Goal: Obtain resource: Download file/media

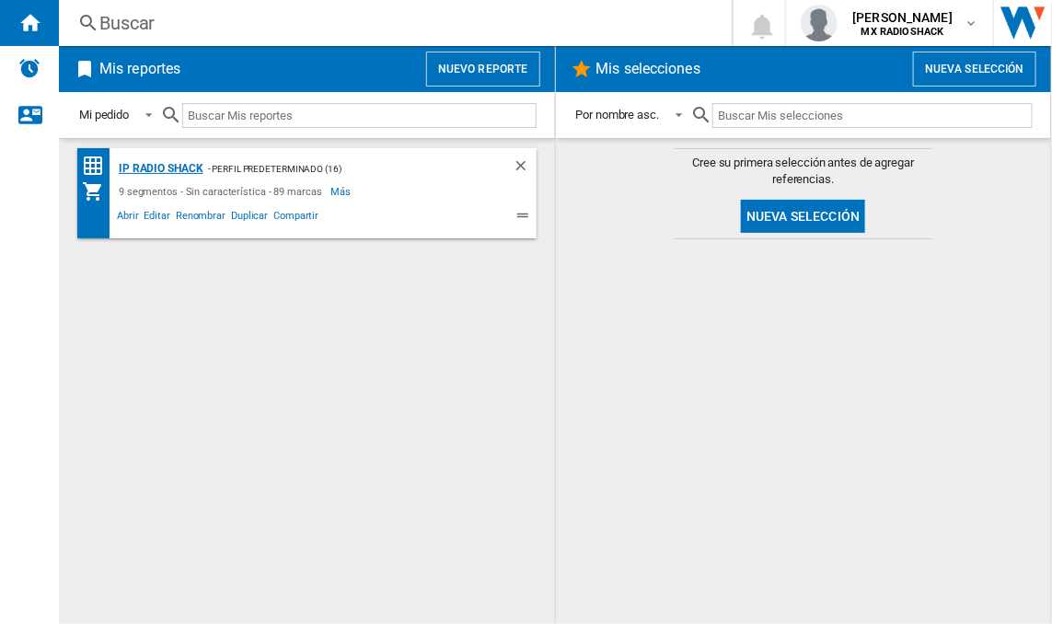
click at [165, 166] on div "IP Radio Shack" at bounding box center [158, 168] width 89 height 23
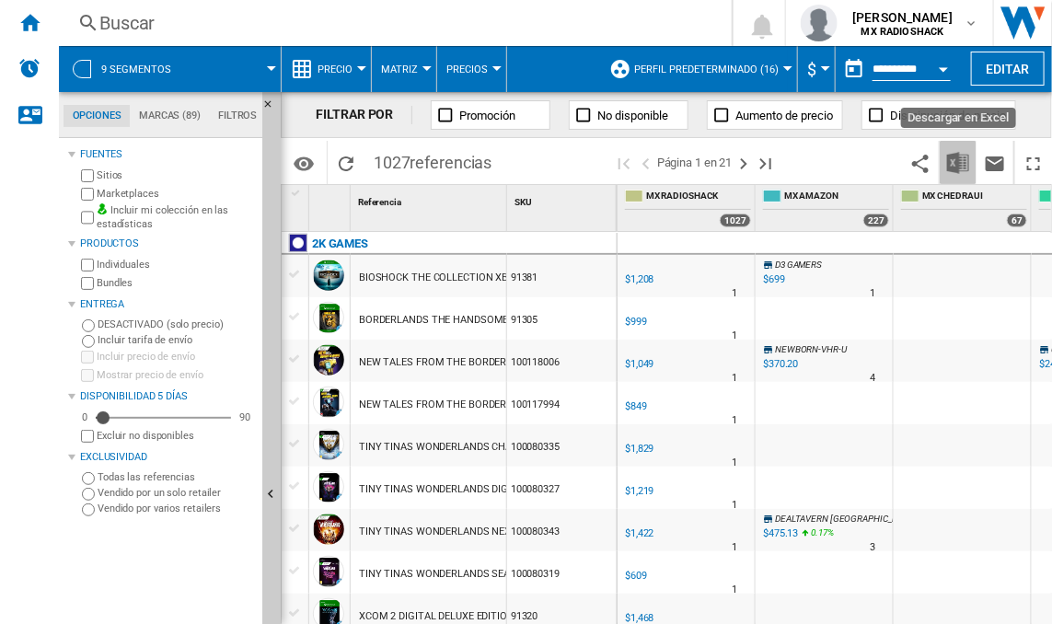
click at [946, 169] on button "Descargar en Excel" at bounding box center [957, 162] width 37 height 43
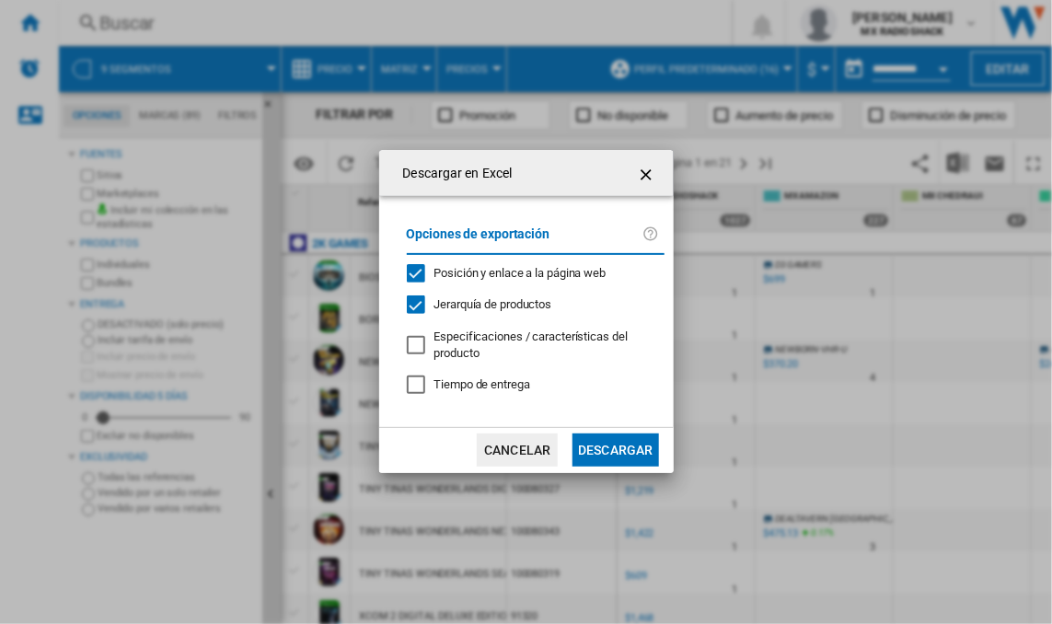
click at [605, 458] on button "Descargar" at bounding box center [615, 449] width 86 height 33
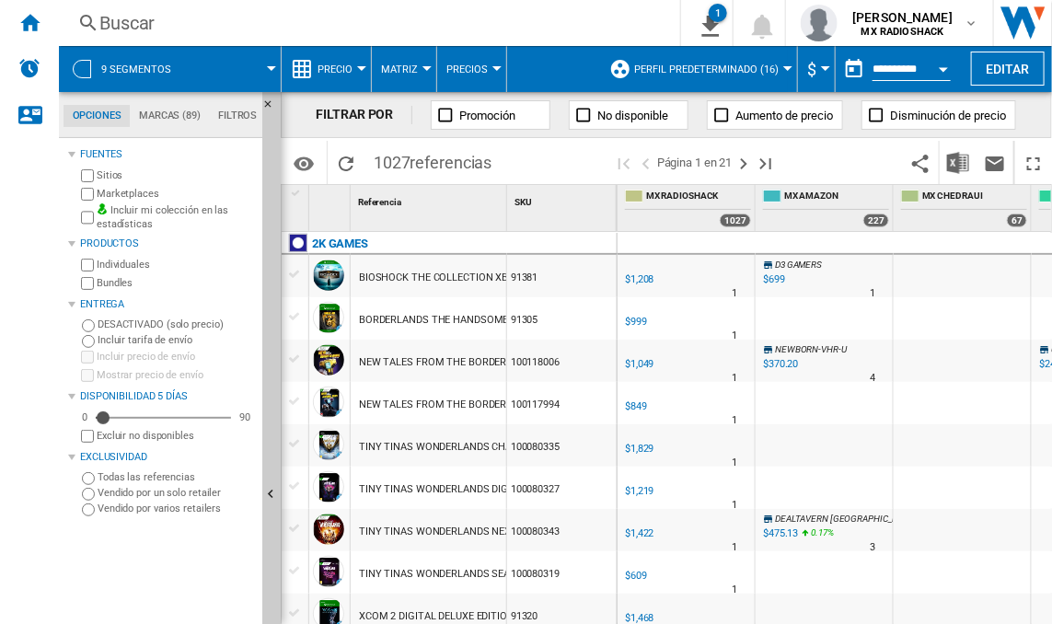
click at [476, 18] on div "Buscar" at bounding box center [365, 23] width 533 height 26
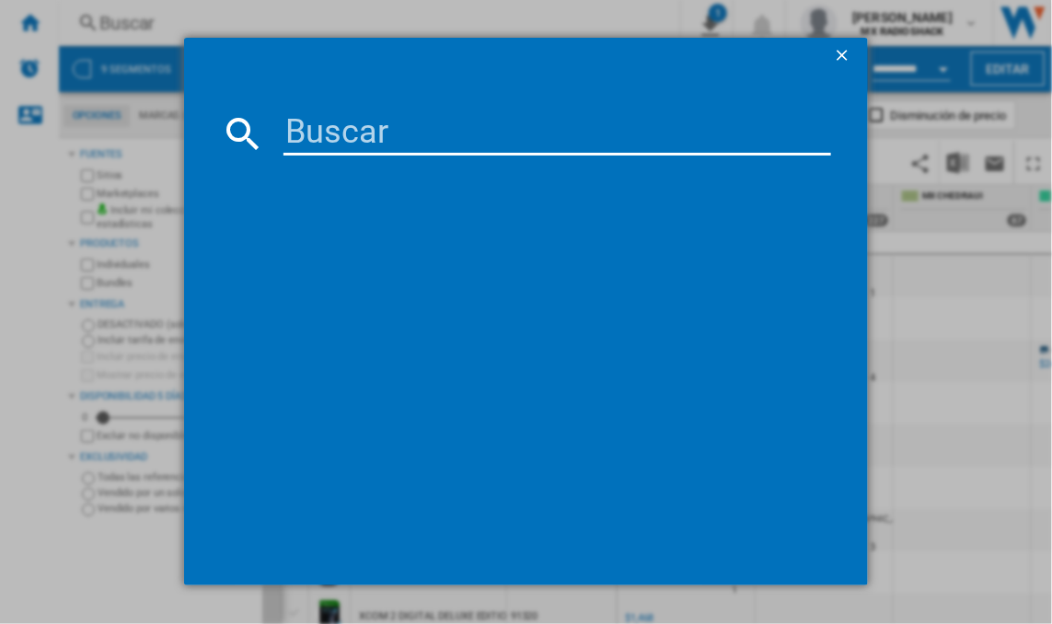
click at [840, 58] on ng-md-icon "getI18NText('BUTTONS.CLOSE_DIALOG')" at bounding box center [844, 57] width 22 height 22
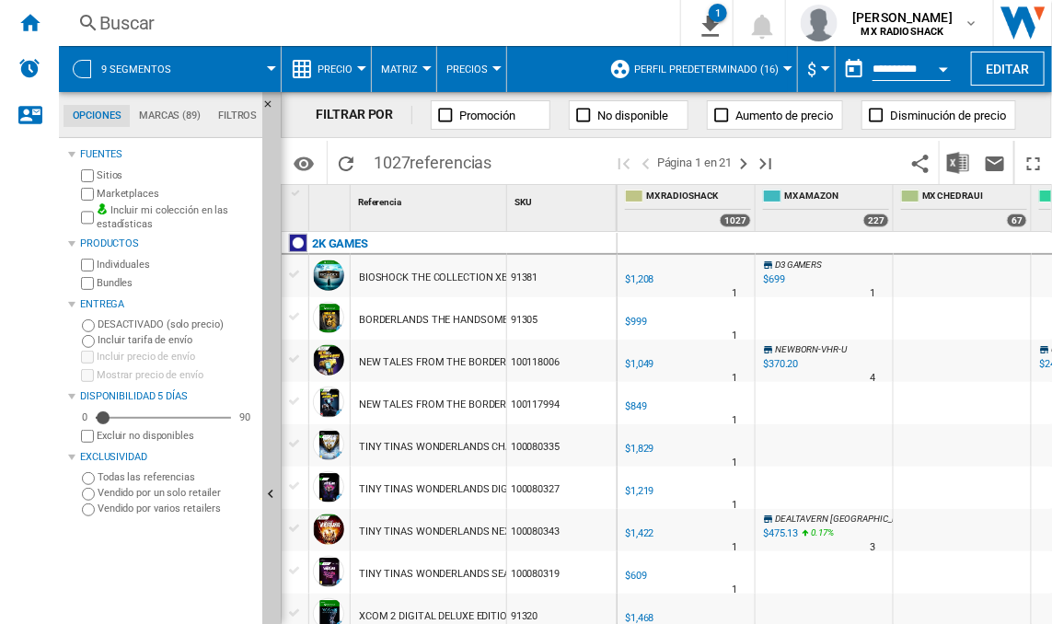
click at [943, 70] on div "Open calendar" at bounding box center [942, 69] width 9 height 5
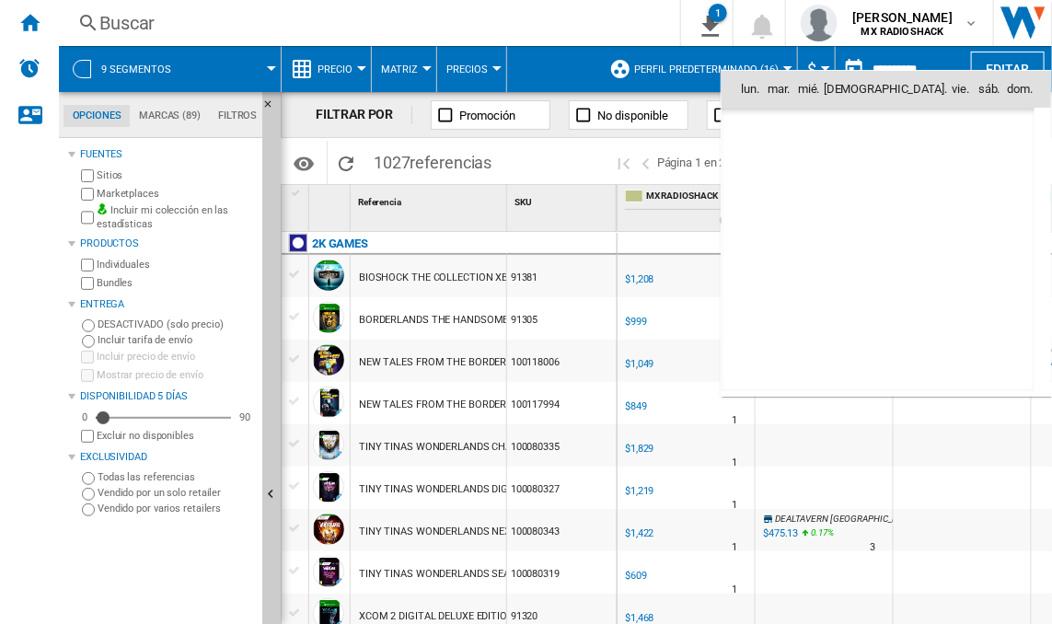
scroll to position [8618, 0]
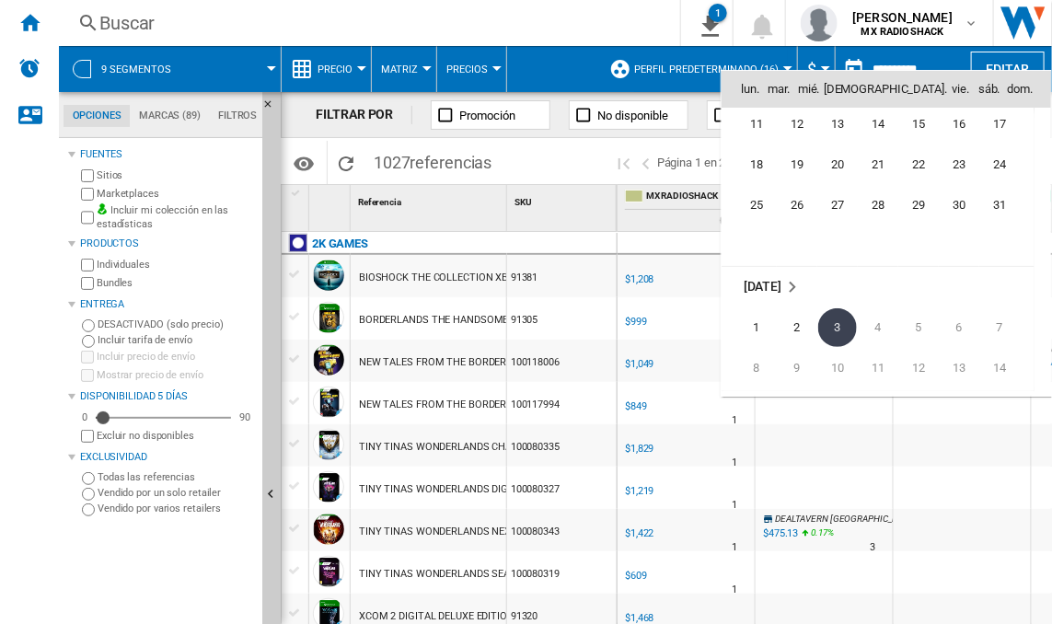
click at [971, 9] on div at bounding box center [526, 312] width 1052 height 624
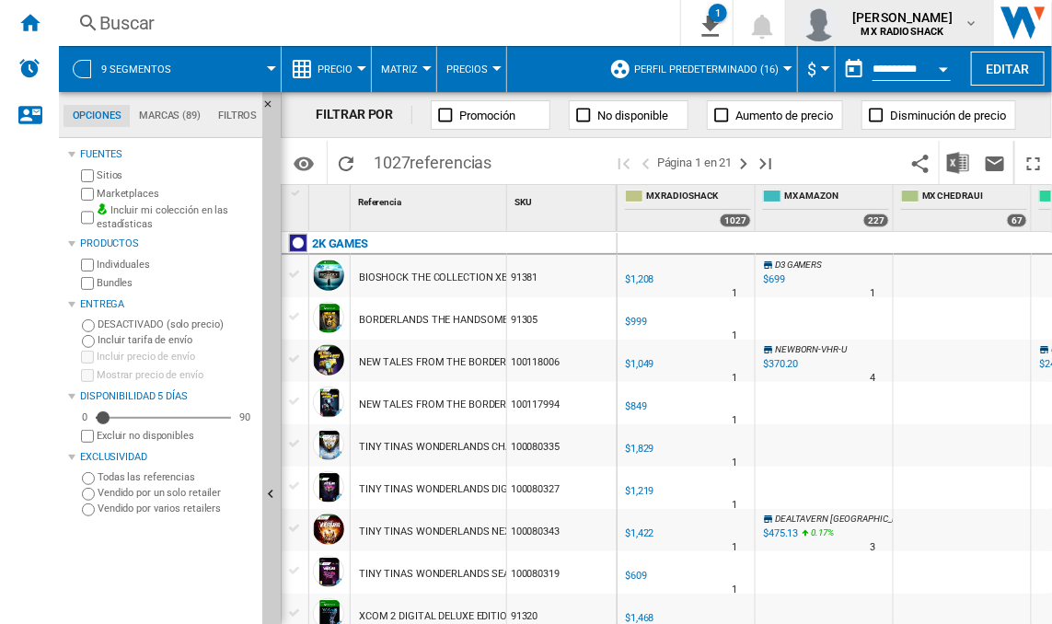
click at [972, 15] on div "[PERSON_NAME] MX RADIOSHACK" at bounding box center [889, 23] width 178 height 37
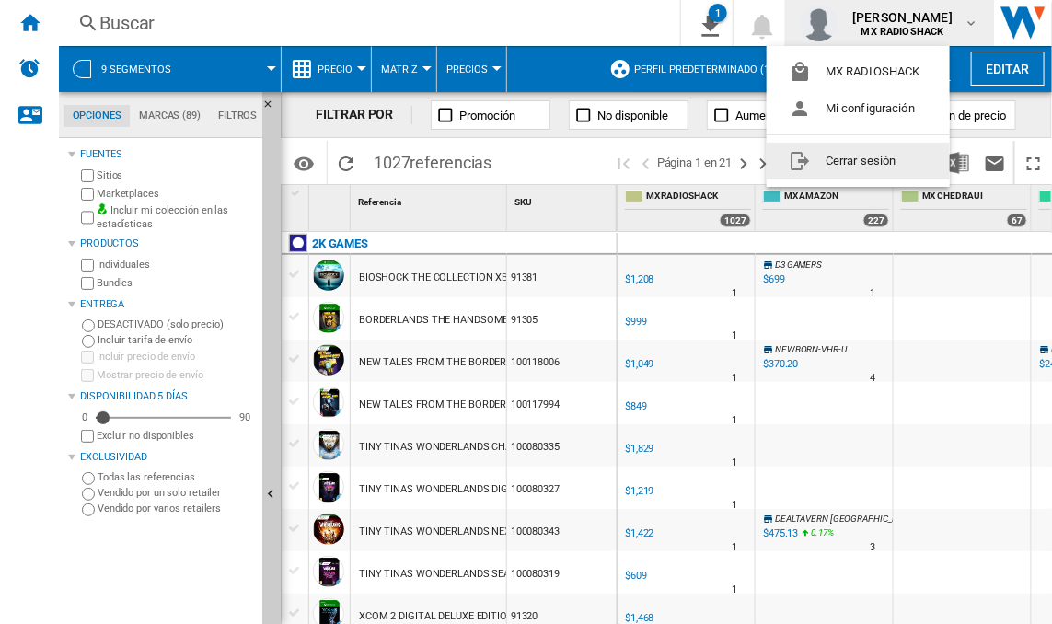
click at [849, 166] on button "Cerrar sesión" at bounding box center [857, 161] width 183 height 37
